Goal: Task Accomplishment & Management: Use online tool/utility

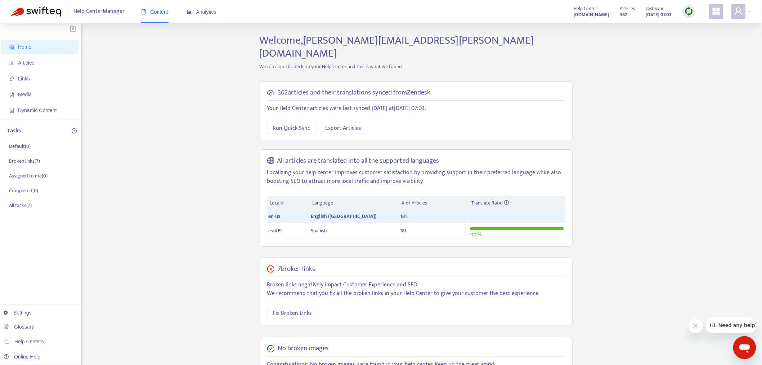
click at [684, 15] on div at bounding box center [689, 11] width 13 height 13
click at [701, 41] on link "Full Sync" at bounding box center [702, 38] width 26 height 8
click at [138, 257] on link "helpcenter.plexusworldwide.ca" at bounding box center [114, 255] width 49 height 6
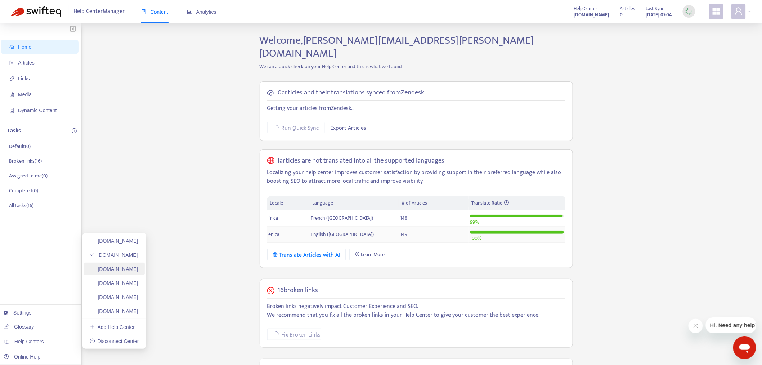
click at [138, 267] on link "helpcenter.plexusworldwide.com.au" at bounding box center [114, 269] width 49 height 6
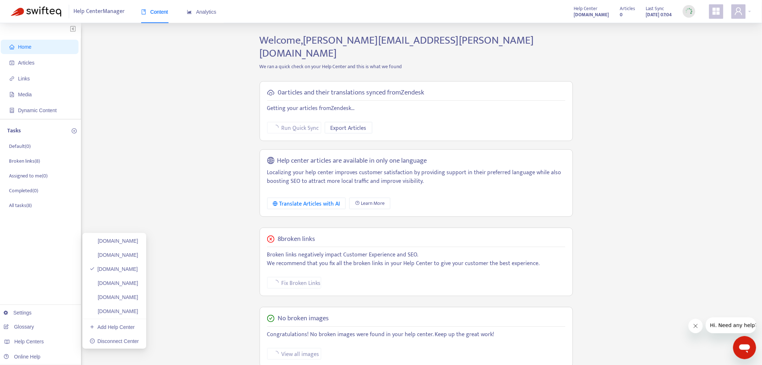
drag, startPoint x: 169, startPoint y: 280, endPoint x: 690, endPoint y: 238, distance: 522.6
click at [138, 281] on link "ayuda.plexusworldwide.com.mx" at bounding box center [114, 283] width 49 height 6
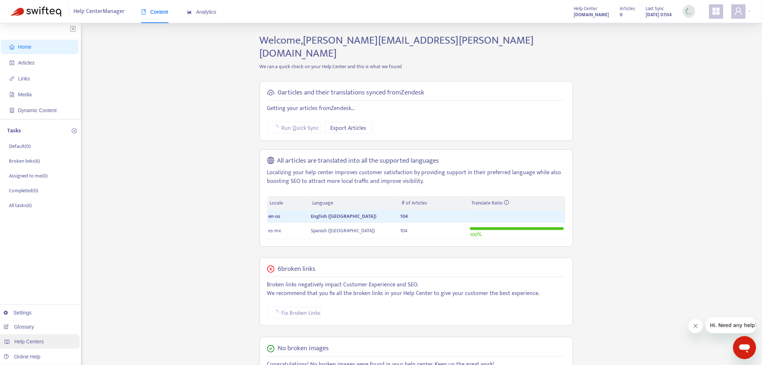
click at [36, 342] on span "Help Centers" at bounding box center [29, 341] width 30 height 6
click at [138, 297] on link "plexusworldwideagent.zendesk.com" at bounding box center [114, 297] width 49 height 6
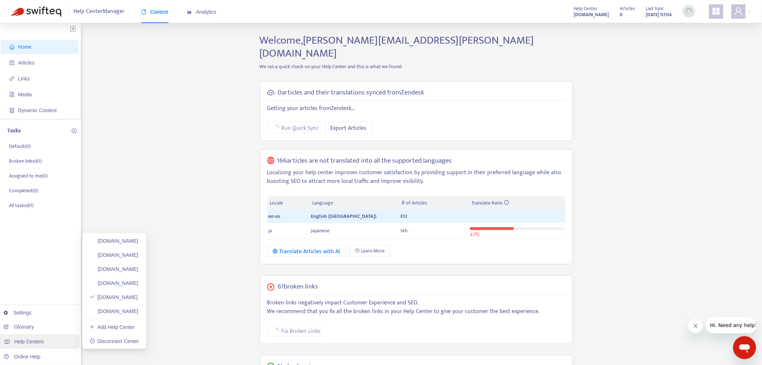
click at [49, 346] on div "Help Centers" at bounding box center [39, 341] width 82 height 14
click at [117, 314] on link "plexusworldwidejp.zendesk.com" at bounding box center [114, 311] width 49 height 6
